Goal: Task Accomplishment & Management: Use online tool/utility

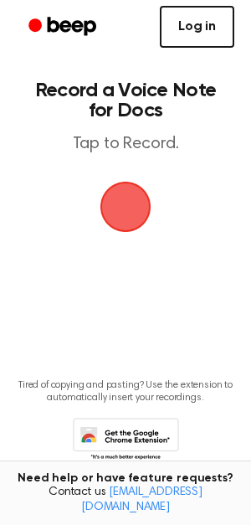
click at [186, 20] on link "Log in" at bounding box center [197, 27] width 75 height 42
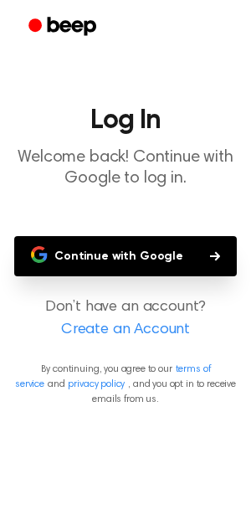
click at [85, 237] on button "Continue with Google" at bounding box center [125, 256] width 223 height 40
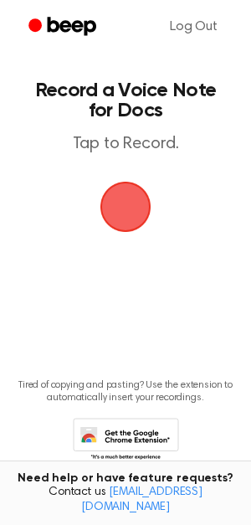
scroll to position [39, 0]
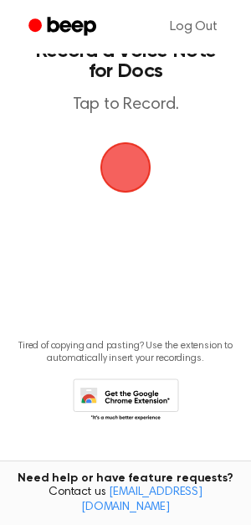
click at [140, 407] on icon at bounding box center [126, 402] width 106 height 46
